Goal: Complete application form

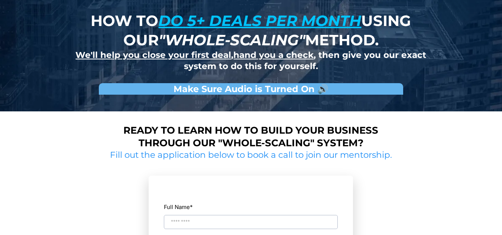
scroll to position [37, 0]
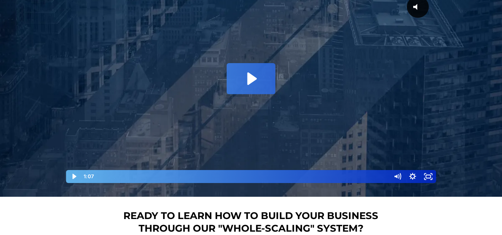
scroll to position [149, 0]
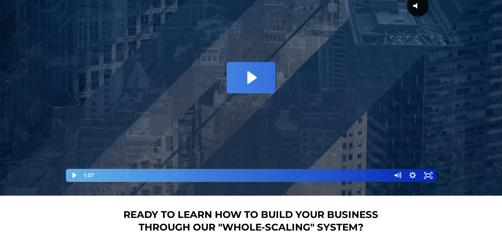
click at [251, 74] on icon "Play Video: David Choi - Whole-Scaling VSL V.2 (short)" at bounding box center [252, 77] width 9 height 13
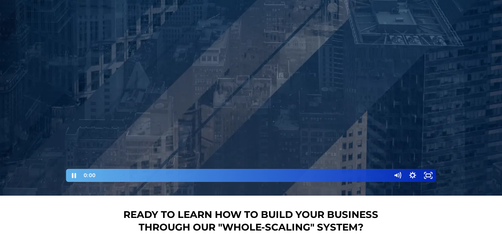
click at [23, 192] on div "How to do 5+ deals per month using our "whole-scaling" method. We'll help you c…" at bounding box center [251, 23] width 502 height 345
click at [175, 97] on div at bounding box center [251, 85] width 372 height 196
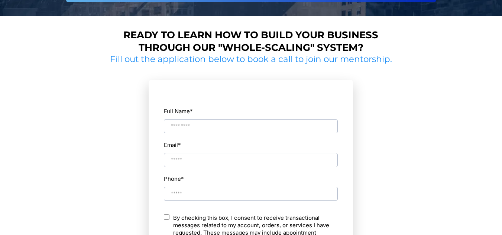
scroll to position [335, 0]
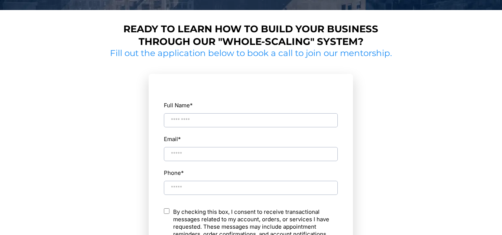
click at [190, 118] on input "Full Name *" at bounding box center [251, 120] width 174 height 14
type input "**********"
click at [204, 158] on input "Email *" at bounding box center [251, 154] width 174 height 14
type input "**********"
click at [198, 183] on input "Phone *" at bounding box center [251, 188] width 174 height 14
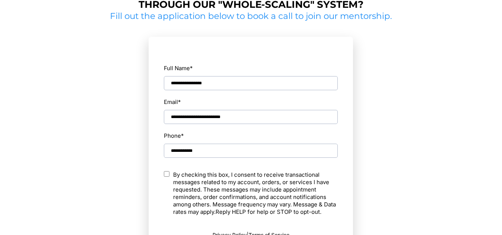
type input "**********"
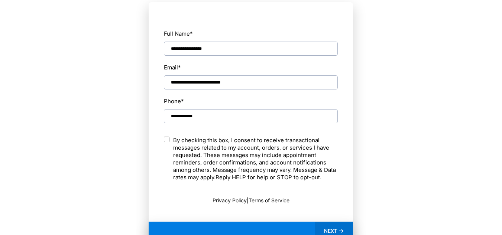
scroll to position [409, 0]
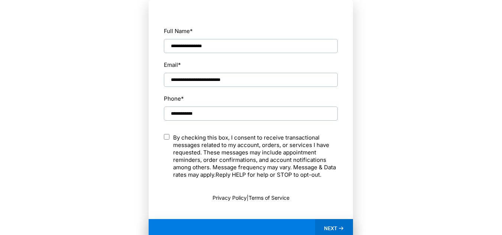
click at [322, 223] on div "NEXT" at bounding box center [334, 228] width 38 height 19
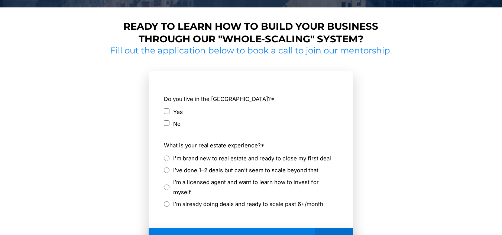
scroll to position [335, 0]
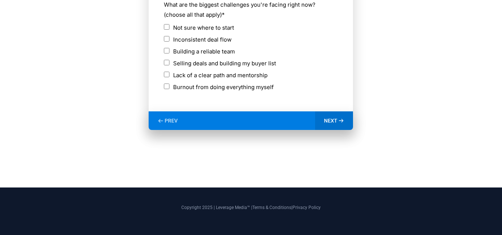
click at [336, 120] on span "NEXT" at bounding box center [330, 121] width 13 height 7
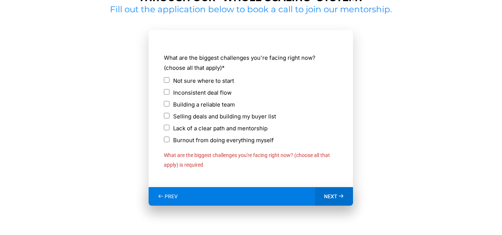
scroll to position [316, 0]
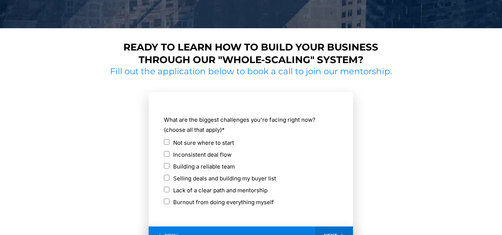
click at [167, 158] on div "Inconsistent deal flow" at bounding box center [251, 155] width 174 height 10
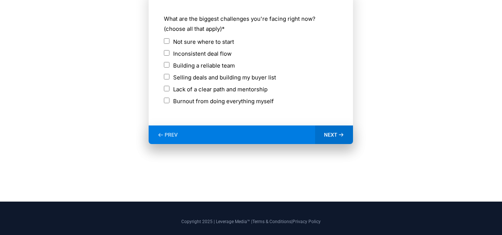
scroll to position [428, 0]
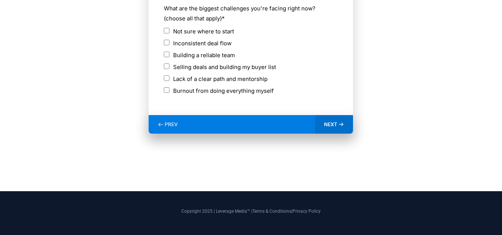
click at [342, 122] on icon at bounding box center [341, 125] width 6 height 6
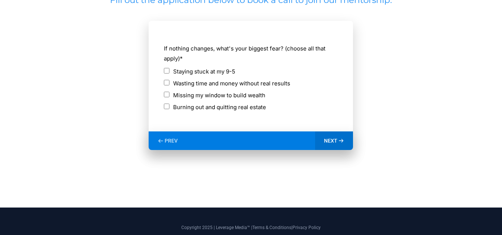
scroll to position [371, 0]
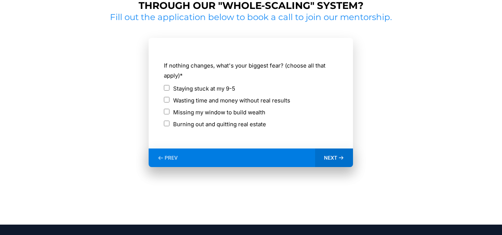
click at [163, 89] on form "**********" at bounding box center [251, 93] width 205 height 111
click at [170, 88] on div "Staying stuck at my 9-5" at bounding box center [251, 89] width 174 height 10
click at [170, 94] on div "Staying stuck at my 9-5" at bounding box center [251, 90] width 174 height 12
click at [331, 155] on span "NEXT" at bounding box center [330, 158] width 13 height 7
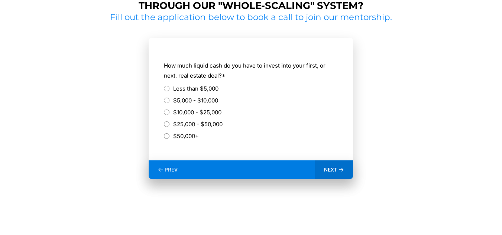
click at [170, 97] on div "$5,000 - $10,000" at bounding box center [251, 101] width 174 height 10
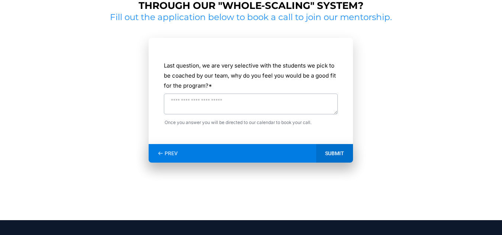
click at [225, 95] on textarea "Last question, we are very selective with the students we pick to be coached by…" at bounding box center [251, 104] width 174 height 21
